Goal: Information Seeking & Learning: Find specific page/section

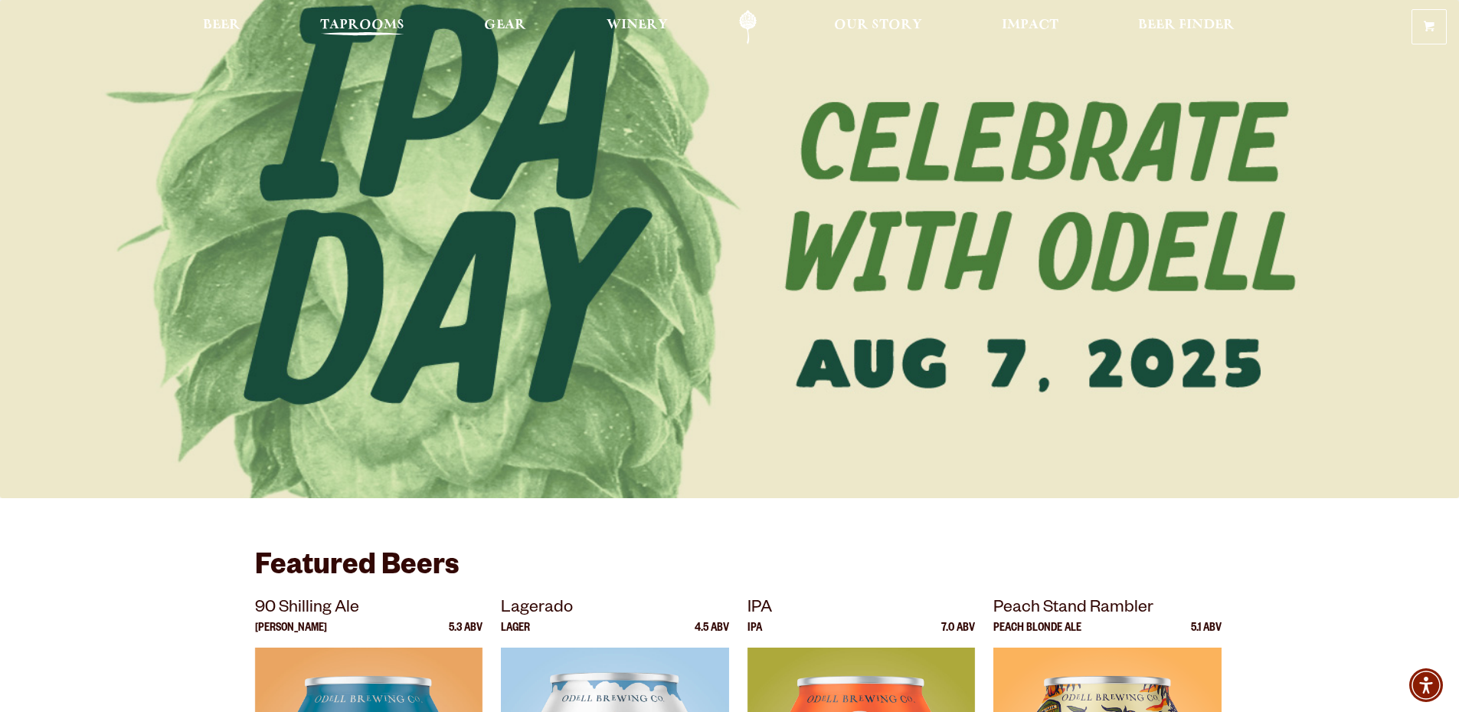
click at [375, 26] on span "Taprooms" at bounding box center [362, 25] width 84 height 12
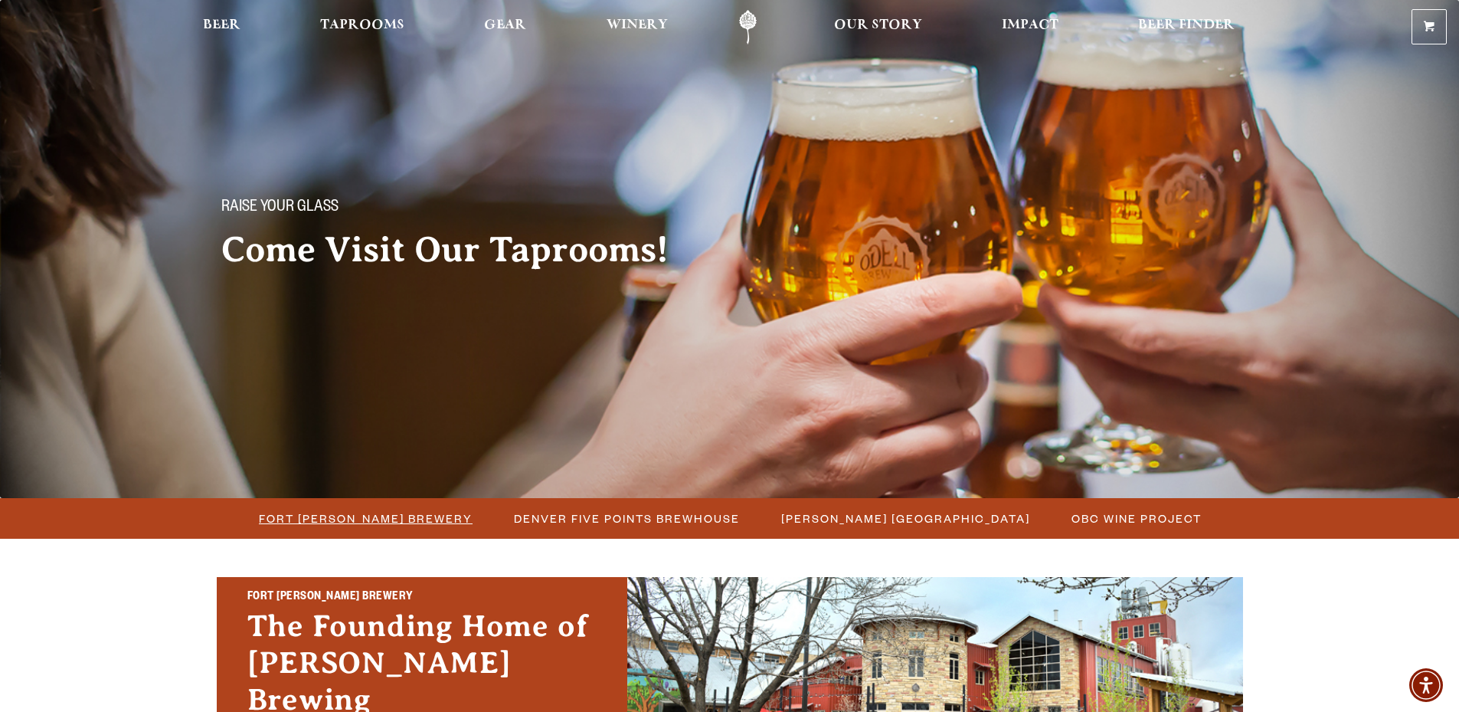
click at [369, 519] on span "Fort [PERSON_NAME] Brewery" at bounding box center [366, 518] width 214 height 22
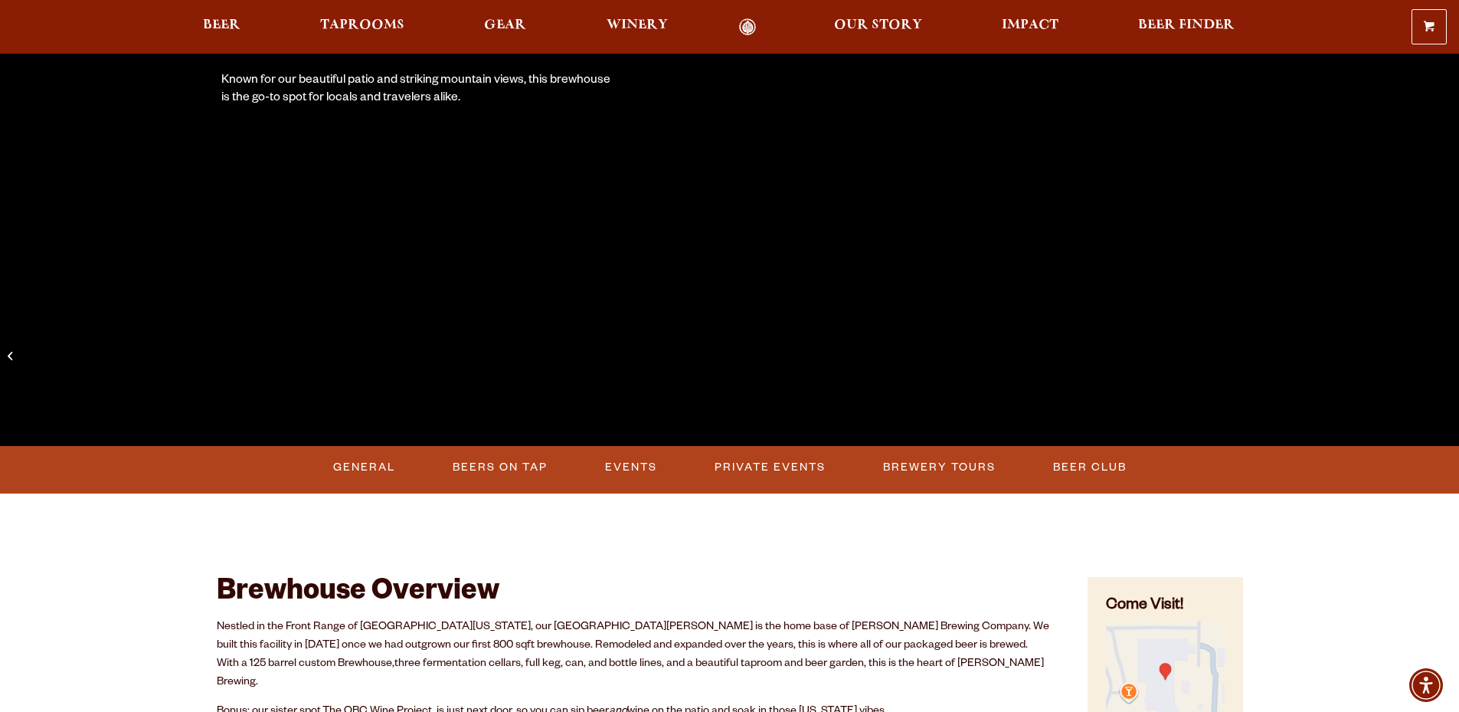
scroll to position [383, 0]
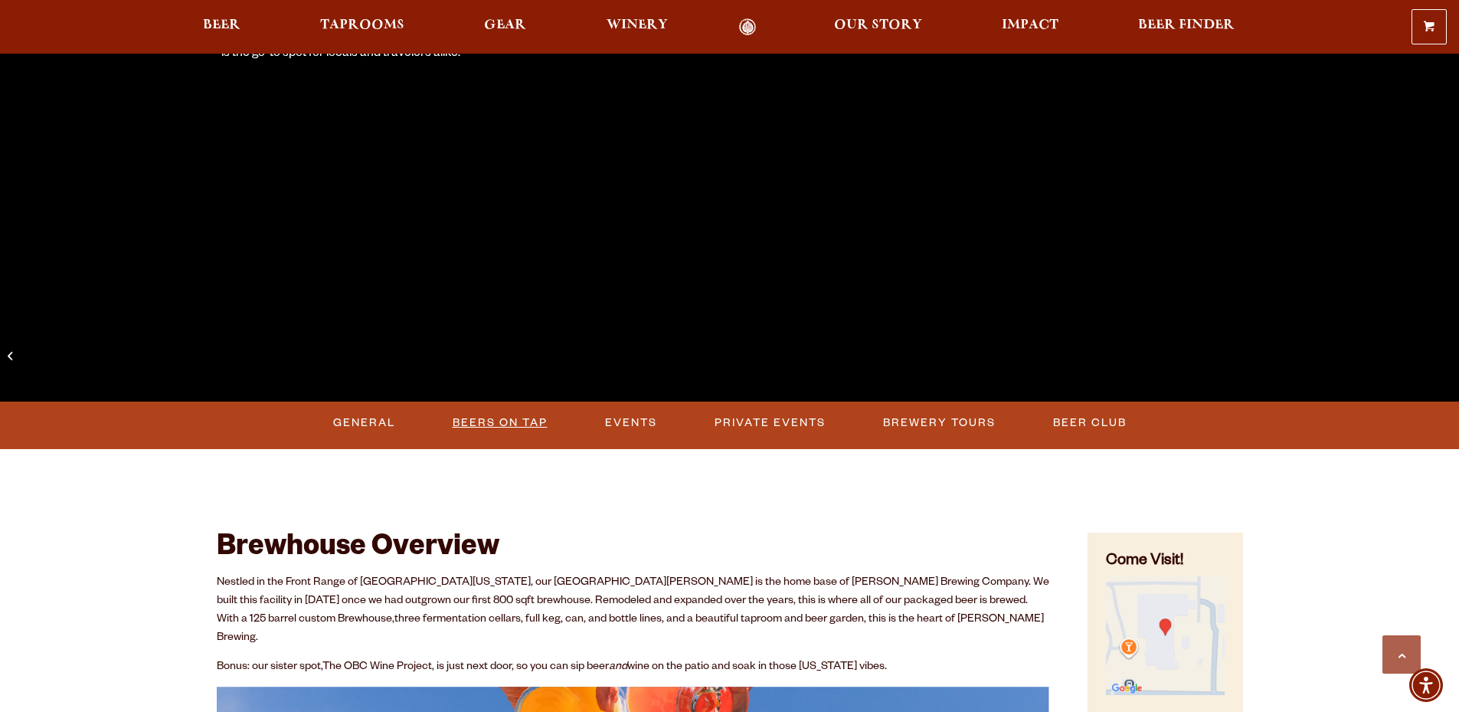
click at [468, 426] on link "Beers on Tap" at bounding box center [500, 422] width 107 height 35
click at [529, 418] on link "Beers on Tap" at bounding box center [505, 422] width 135 height 35
click at [506, 425] on link "Beers on Tap" at bounding box center [500, 422] width 107 height 35
click at [506, 425] on link "Beers on Tap" at bounding box center [505, 422] width 135 height 35
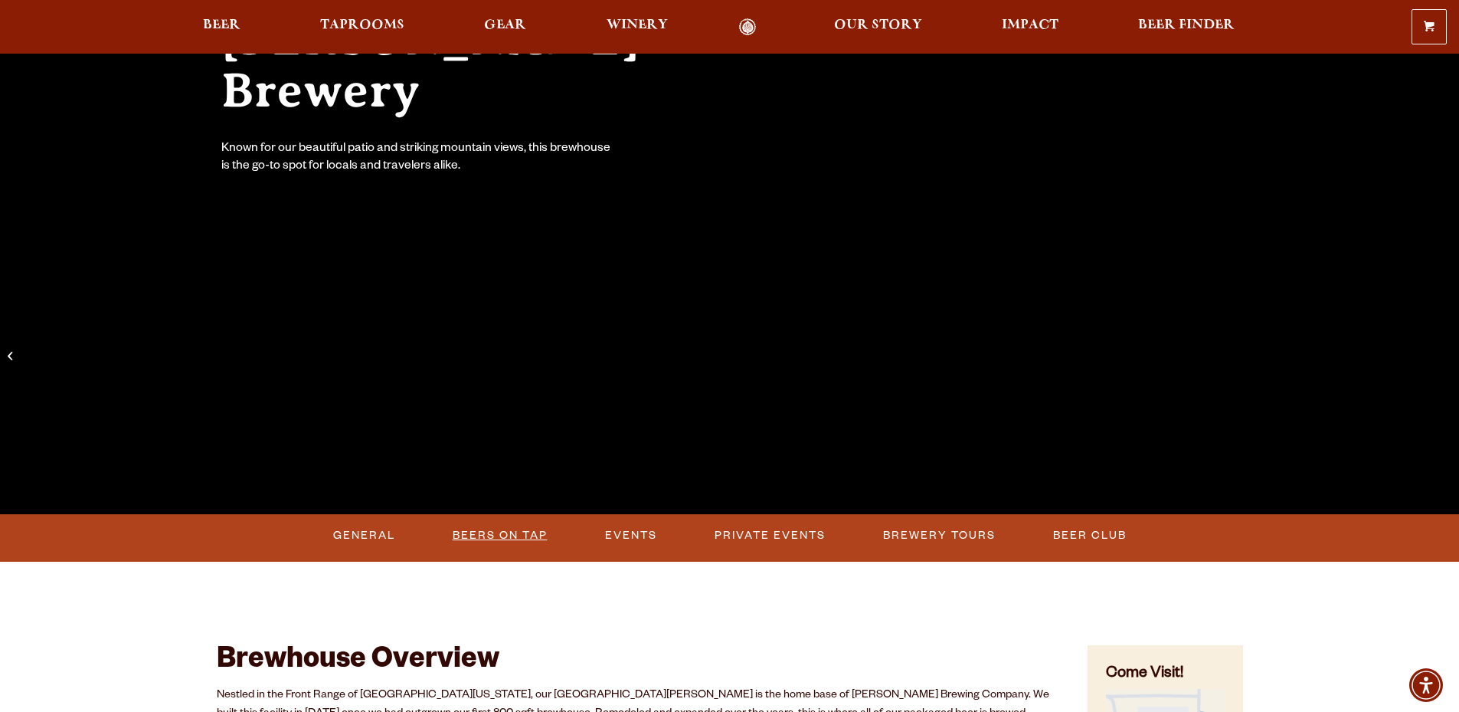
scroll to position [306, 0]
